Goal: Navigation & Orientation: Find specific page/section

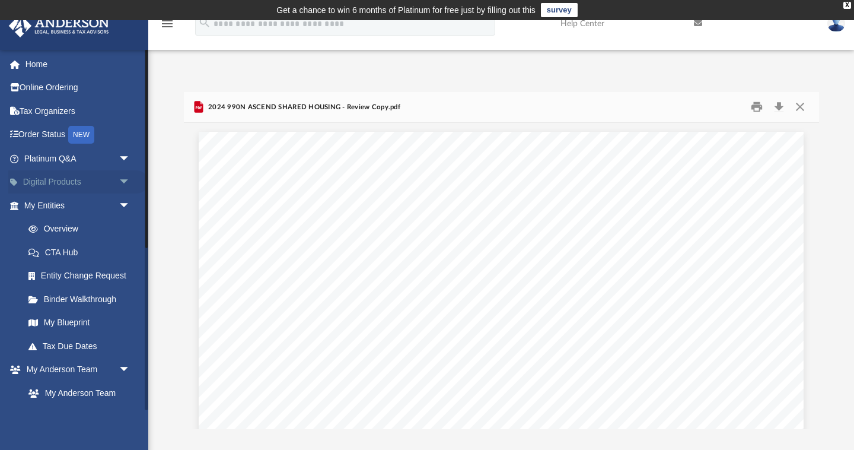
click at [125, 179] on span "arrow_drop_down" at bounding box center [131, 182] width 24 height 24
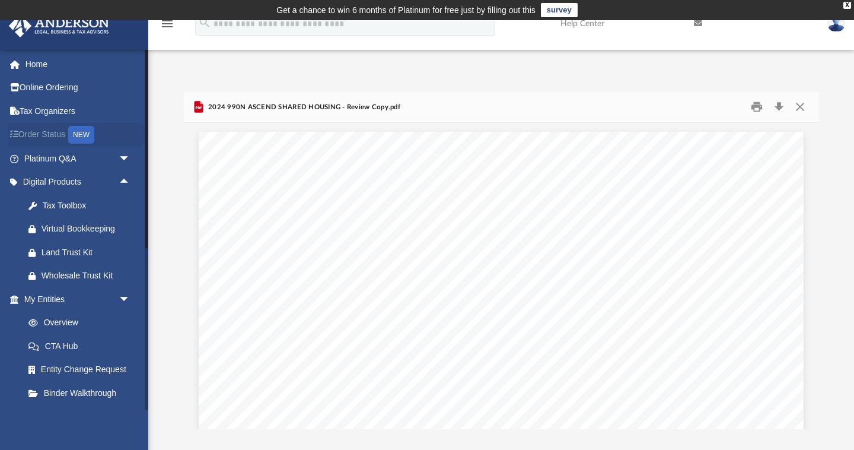
click at [55, 133] on link "Order Status NEW" at bounding box center [78, 135] width 140 height 24
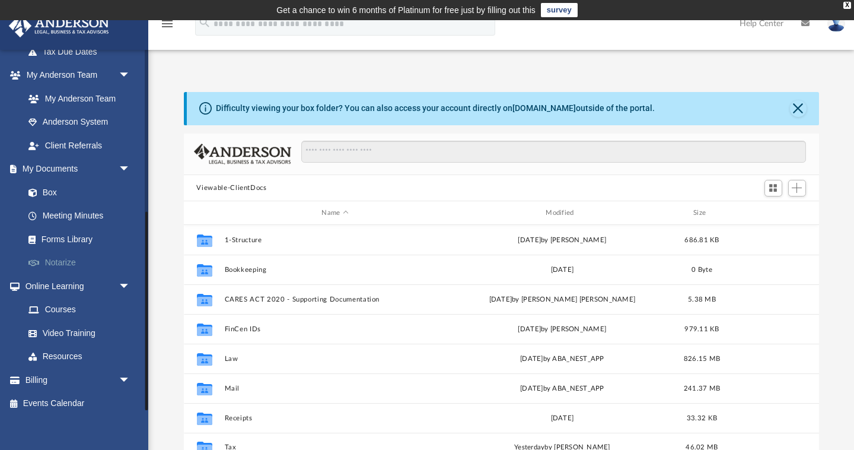
scroll to position [294, 0]
click at [89, 393] on link "Events Calendar" at bounding box center [78, 404] width 140 height 24
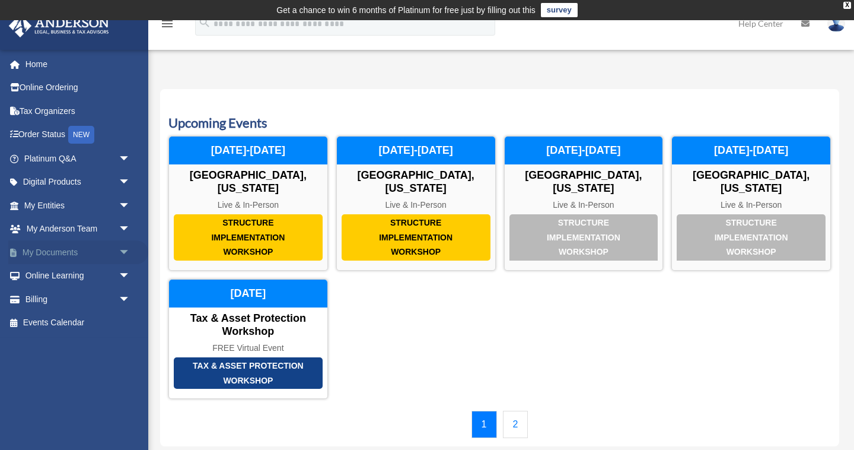
click at [122, 248] on span "arrow_drop_down" at bounding box center [131, 252] width 24 height 24
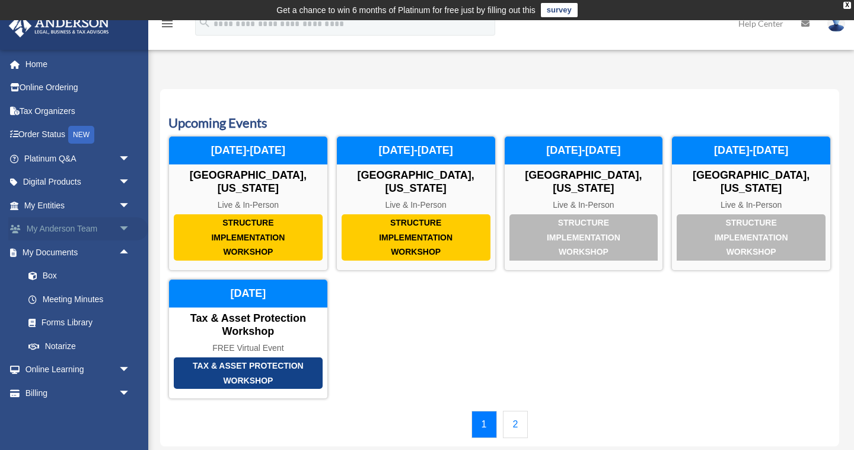
click at [121, 227] on span "arrow_drop_down" at bounding box center [131, 229] width 24 height 24
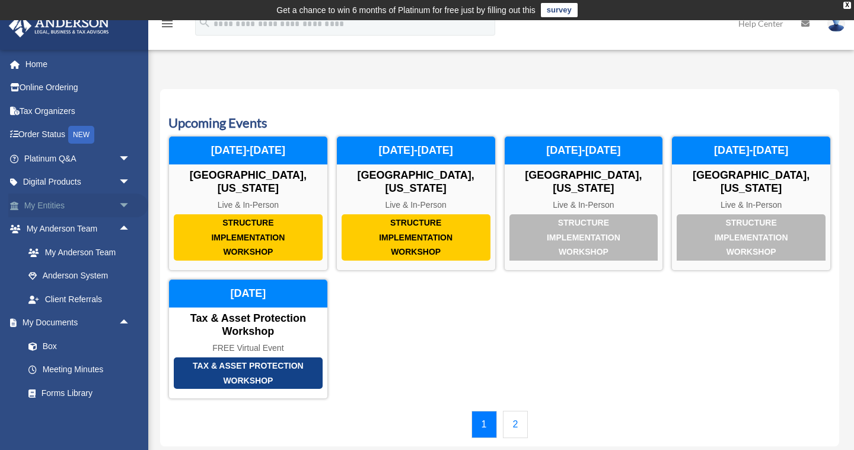
click at [125, 206] on span "arrow_drop_down" at bounding box center [131, 205] width 24 height 24
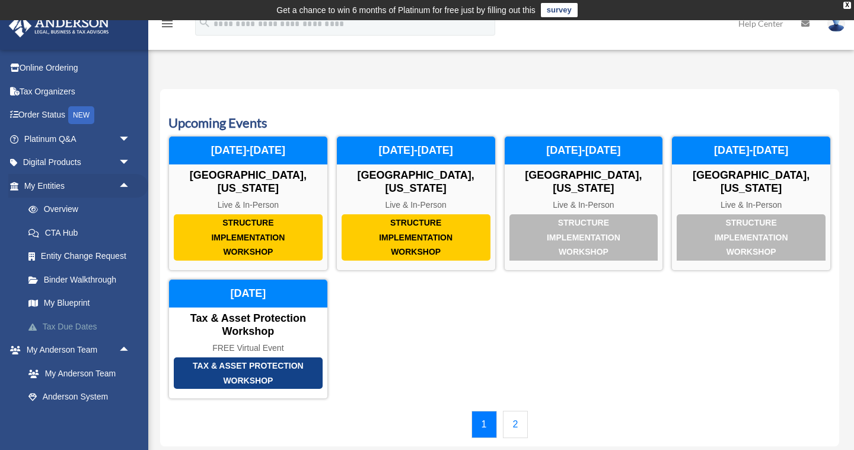
scroll to position [12, 0]
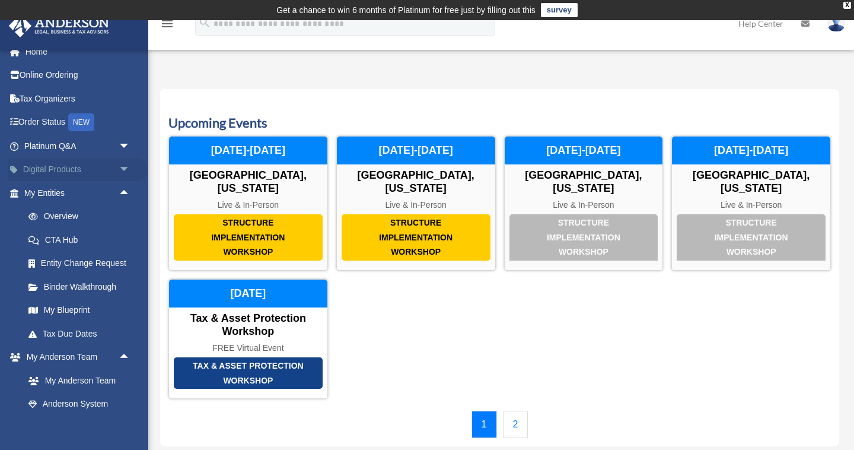
click at [122, 163] on span "arrow_drop_down" at bounding box center [131, 170] width 24 height 24
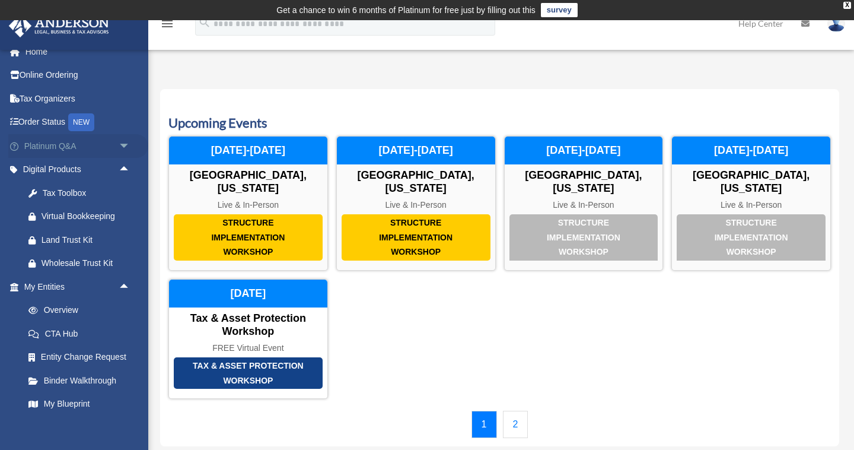
click at [127, 145] on span "arrow_drop_down" at bounding box center [131, 146] width 24 height 24
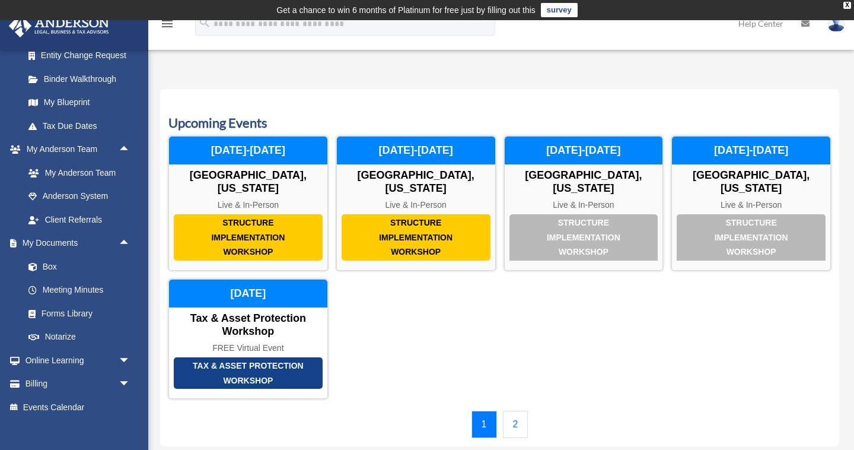
scroll to position [568, 0]
click at [110, 349] on link "Online Learning arrow_drop_down" at bounding box center [78, 361] width 140 height 24
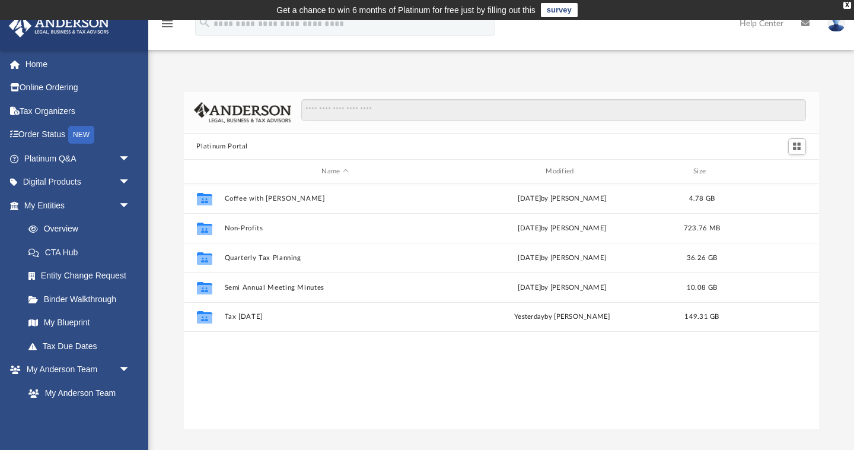
scroll to position [270, 635]
